Goal: Information Seeking & Learning: Learn about a topic

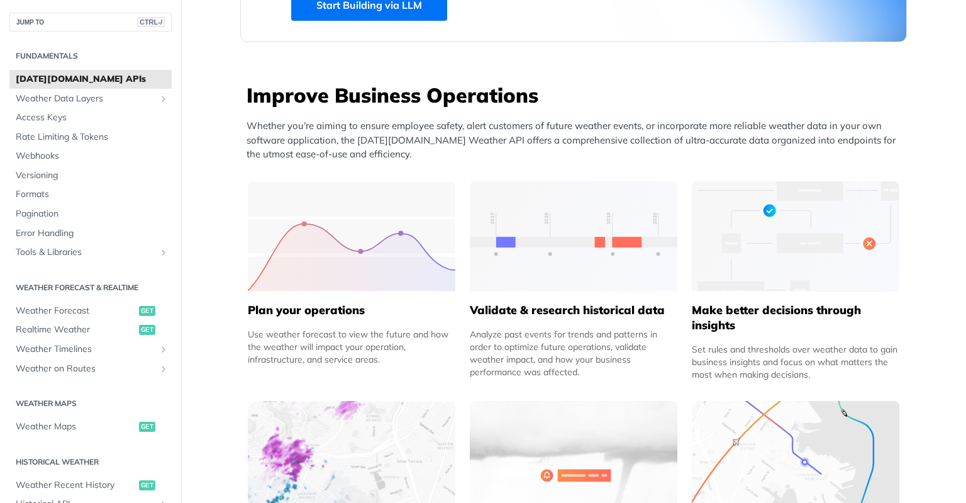
scroll to position [566, 0]
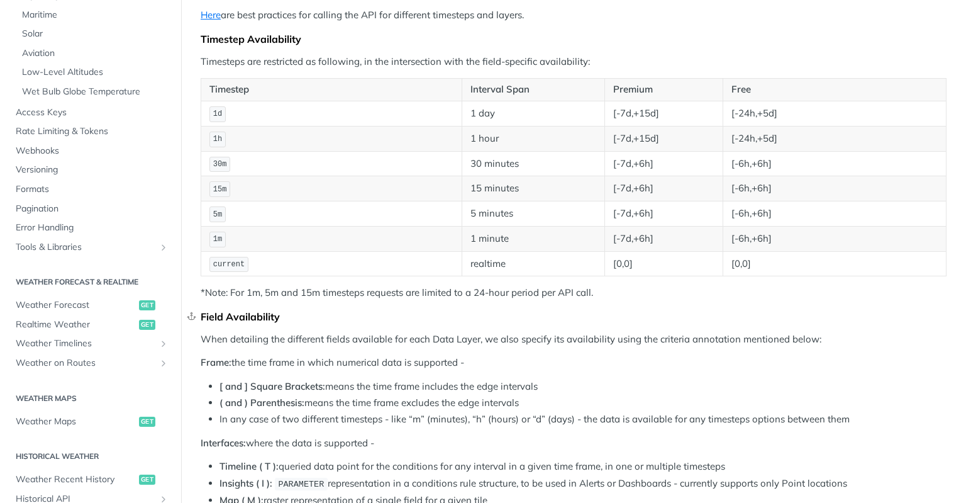
scroll to position [252, 0]
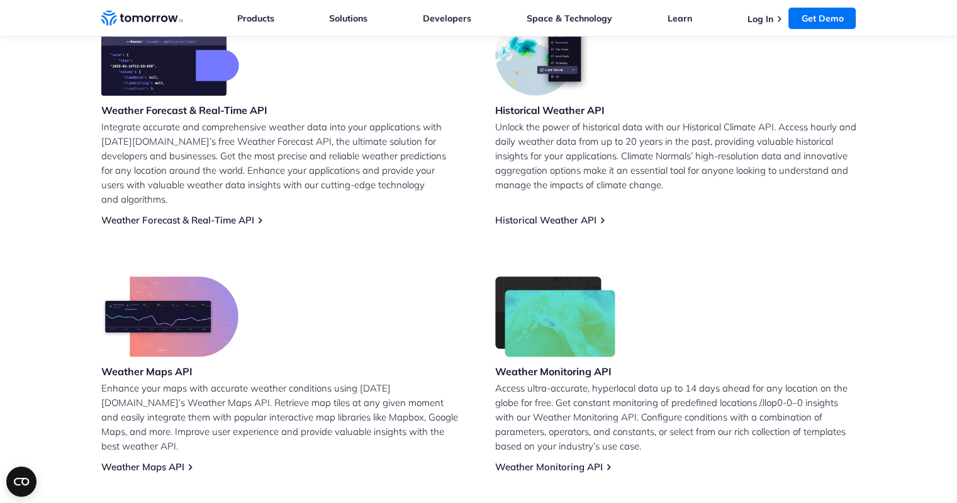
scroll to position [629, 0]
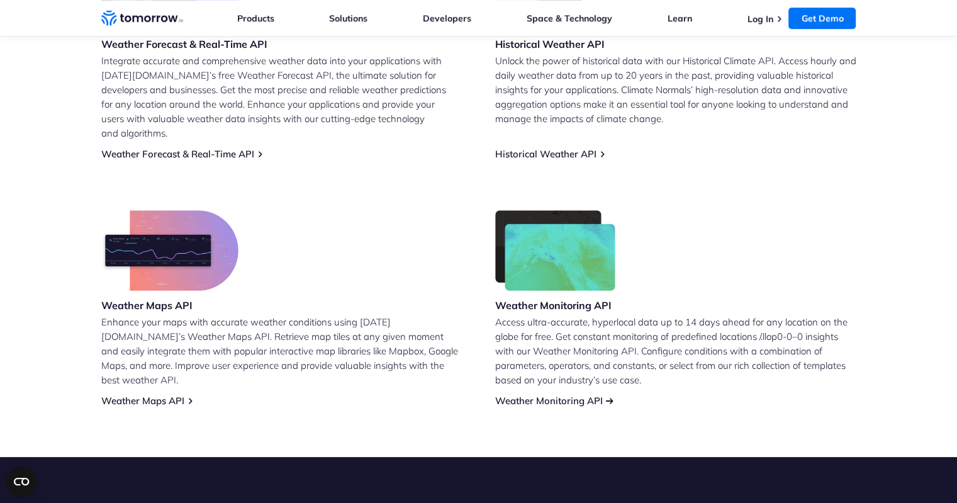
click at [533, 394] on link "Weather Monitoring API" at bounding box center [549, 400] width 108 height 12
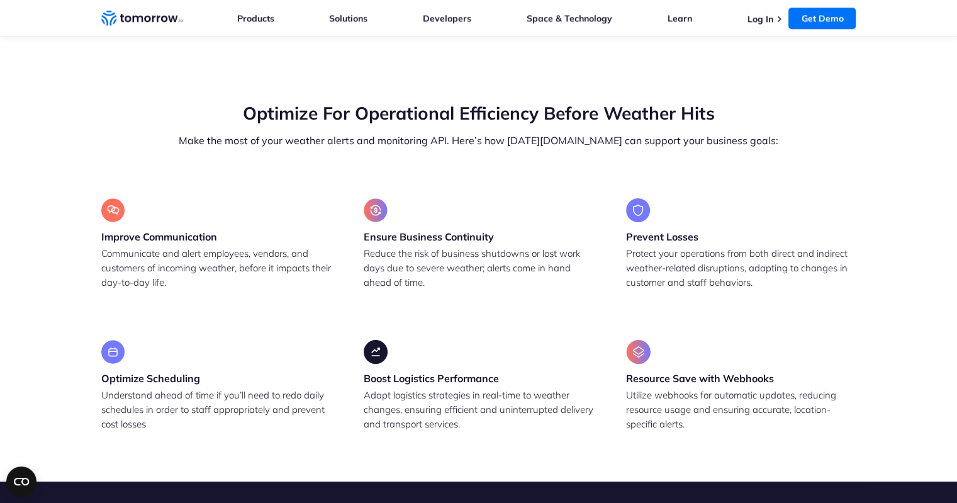
scroll to position [1321, 0]
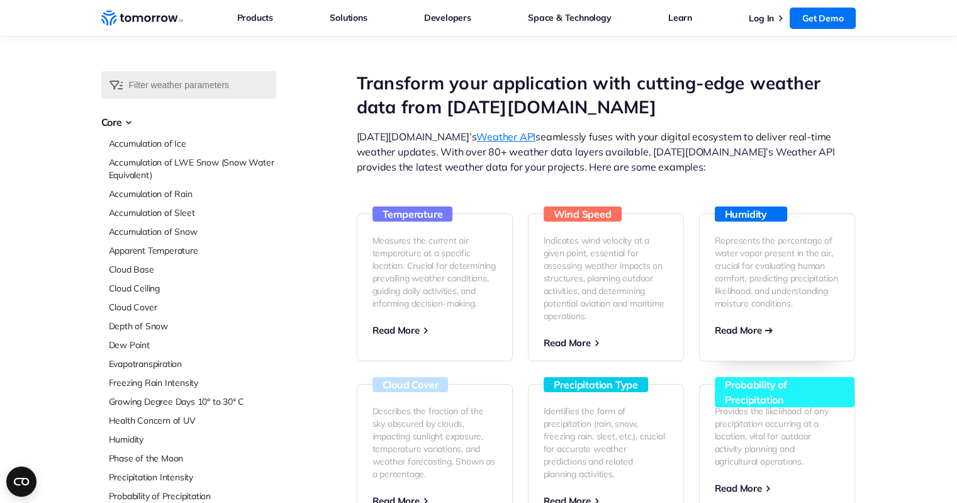
scroll to position [126, 0]
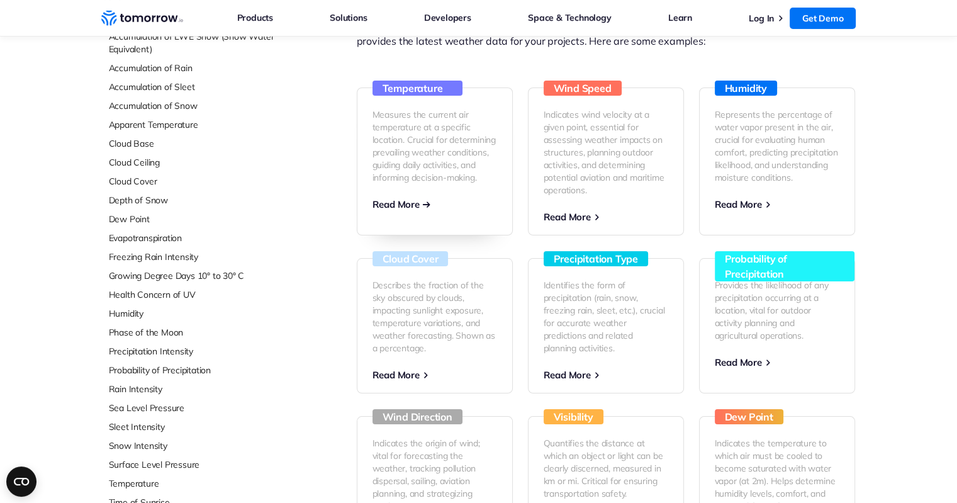
click at [403, 133] on p "Measures the current air temperature at a specific location. Crucial for determ…" at bounding box center [434, 145] width 125 height 75
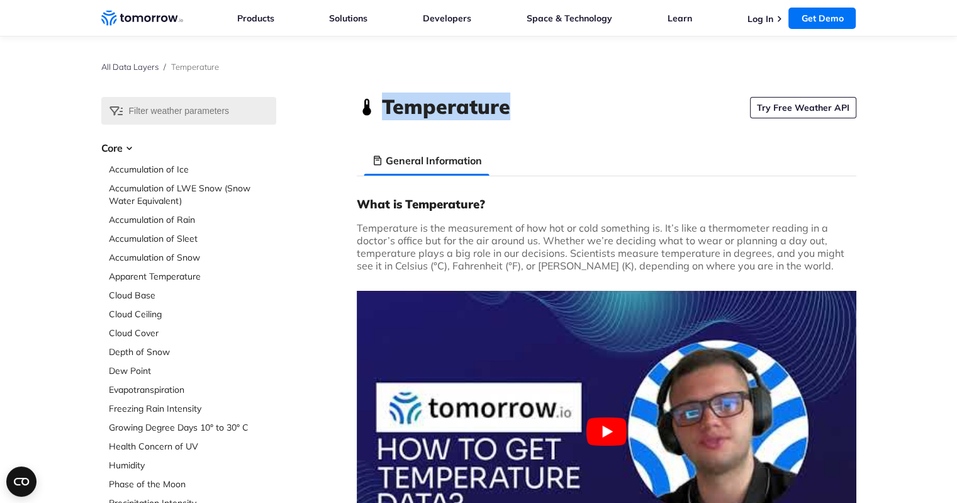
copy h1 "Temperature"
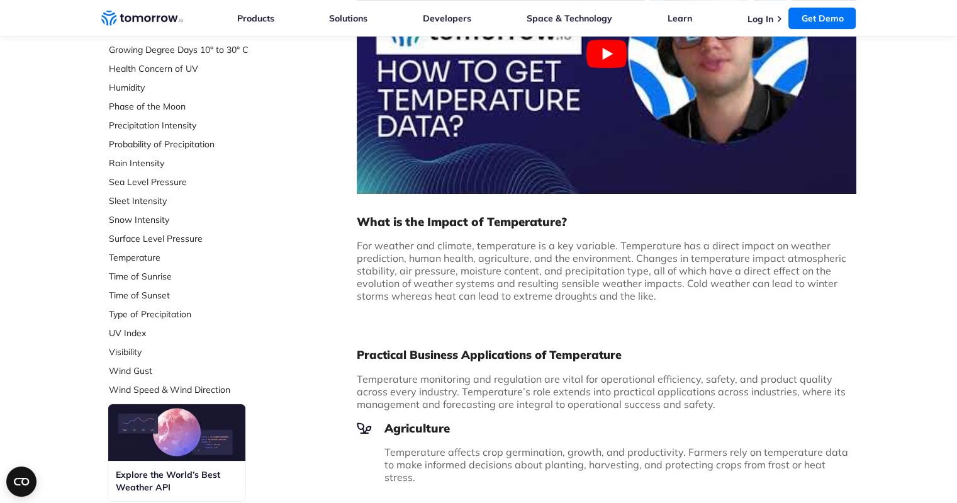
scroll to position [692, 0]
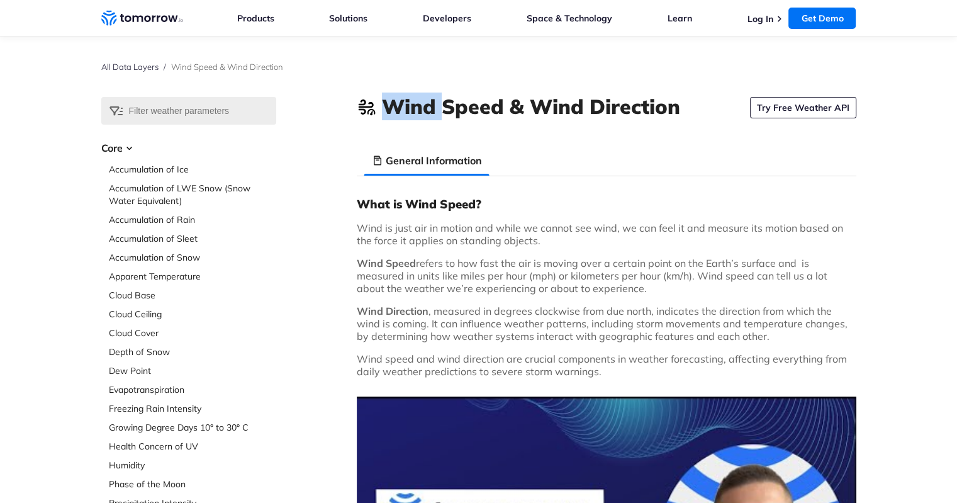
copy h1 "Wind"
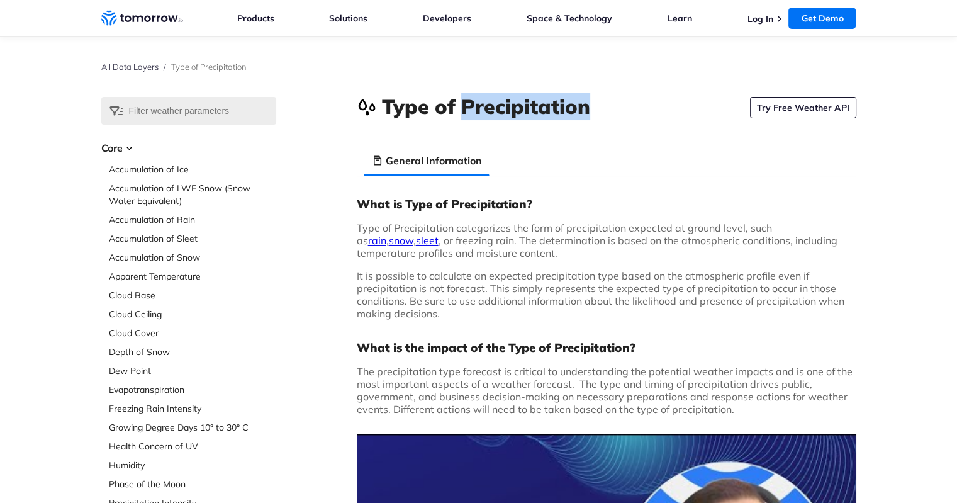
click at [493, 103] on h1 "Type of Precipitation" at bounding box center [486, 106] width 208 height 28
copy h1 "Precipitation"
